Goal: Information Seeking & Learning: Learn about a topic

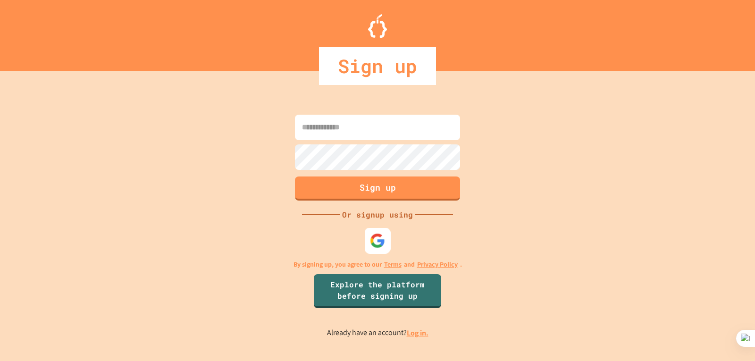
click at [381, 241] on img at bounding box center [378, 241] width 16 height 16
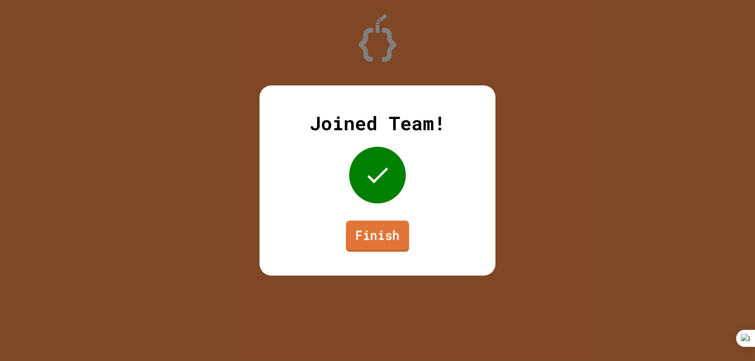
click at [381, 231] on link "Finish" at bounding box center [377, 235] width 63 height 31
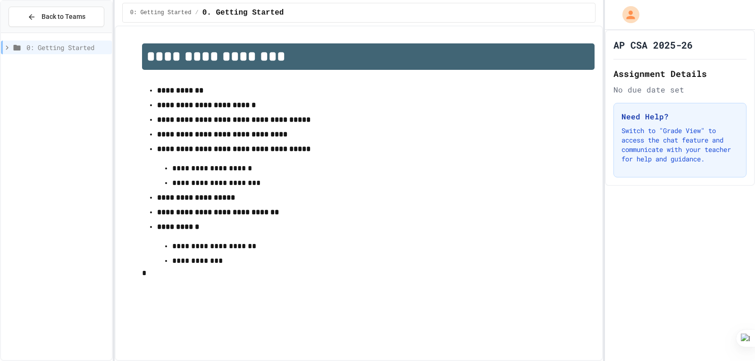
click at [9, 48] on icon at bounding box center [7, 47] width 8 height 8
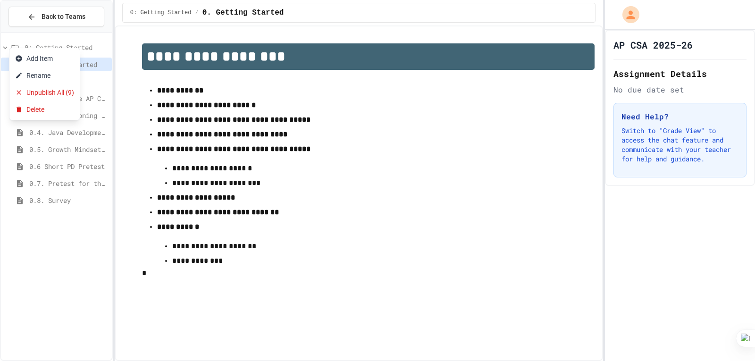
click at [89, 230] on div at bounding box center [377, 180] width 755 height 361
click at [56, 59] on div "0. Getting Started" at bounding box center [56, 65] width 111 height 14
click at [36, 82] on span "0.1. Preface" at bounding box center [68, 81] width 79 height 10
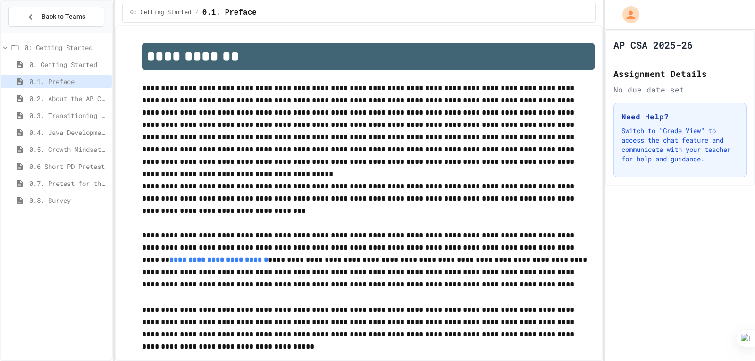
click at [57, 101] on span "0.2. About the AP CSA Exam" at bounding box center [68, 98] width 79 height 10
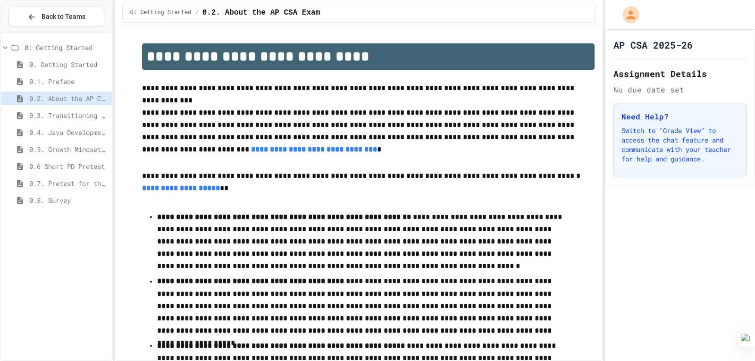
click at [63, 120] on div "0.3. Transitioning from AP CSP to AP CSA" at bounding box center [56, 116] width 111 height 14
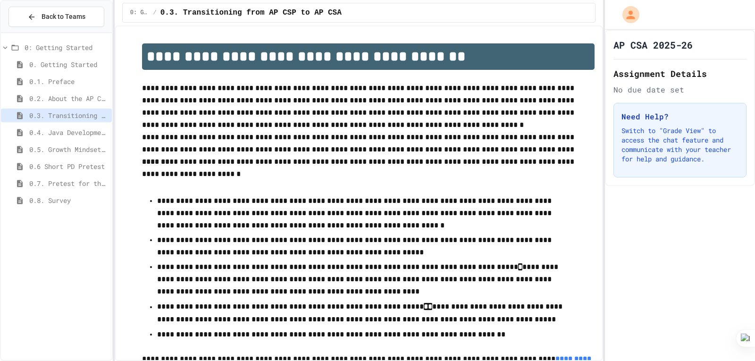
click at [72, 132] on span "0.4. Java Development Environments" at bounding box center [68, 132] width 79 height 10
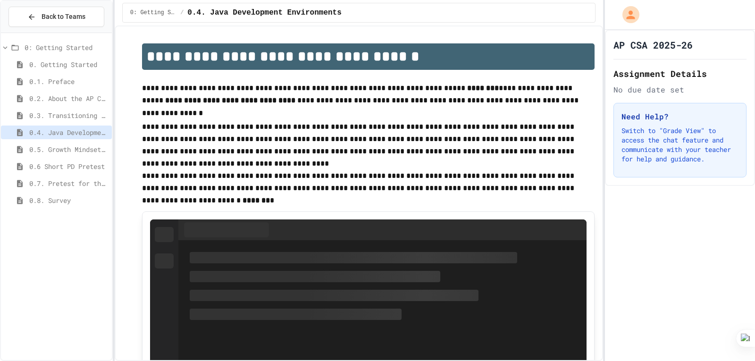
click at [53, 149] on span "0.5. Growth Mindset and Pair Programming" at bounding box center [68, 149] width 79 height 10
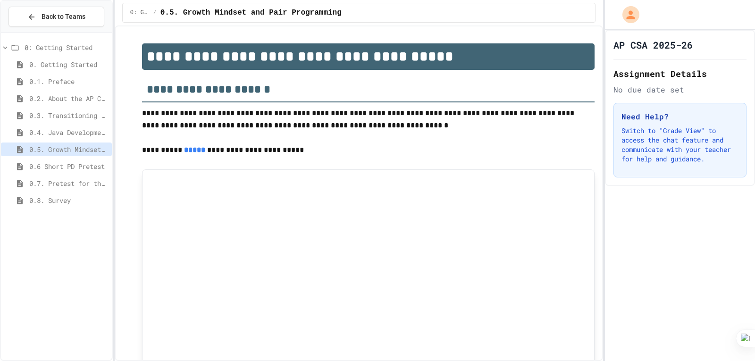
click at [60, 165] on span "0.6 Short PD Pretest" at bounding box center [68, 166] width 79 height 10
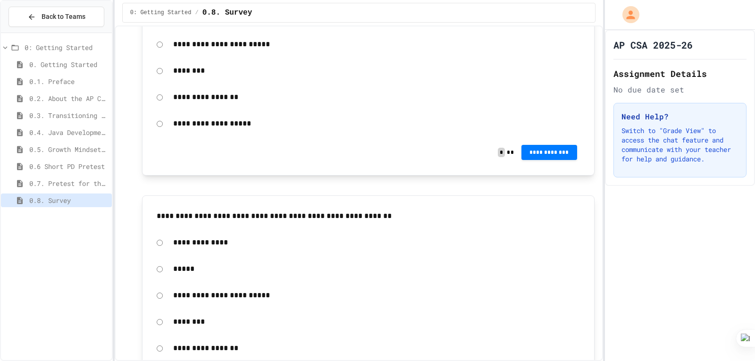
scroll to position [2365, 0]
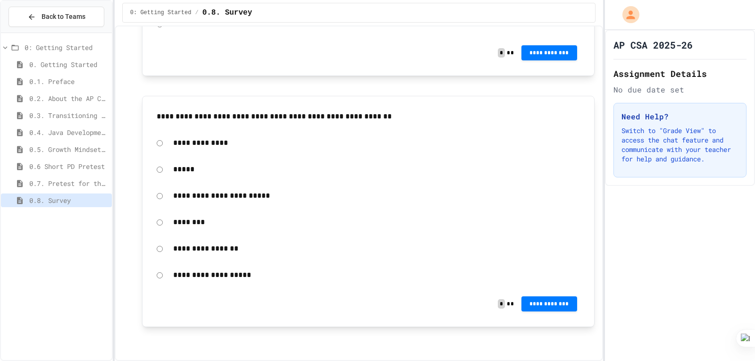
click at [72, 255] on div "0: Getting Started 0. Getting Started 0.1. Preface 0.2. About the AP CSA Exam 0…" at bounding box center [56, 197] width 111 height 320
